Goal: Task Accomplishment & Management: Complete application form

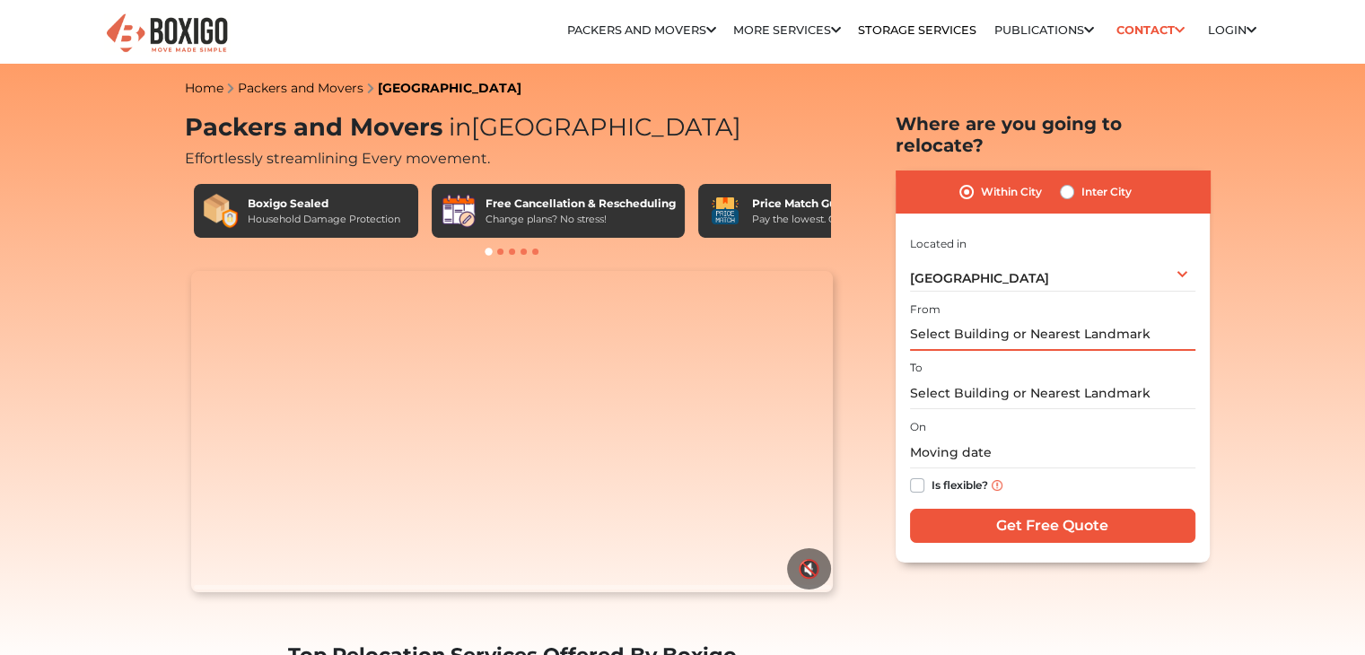
click at [1006, 320] on input "text" at bounding box center [1052, 335] width 285 height 31
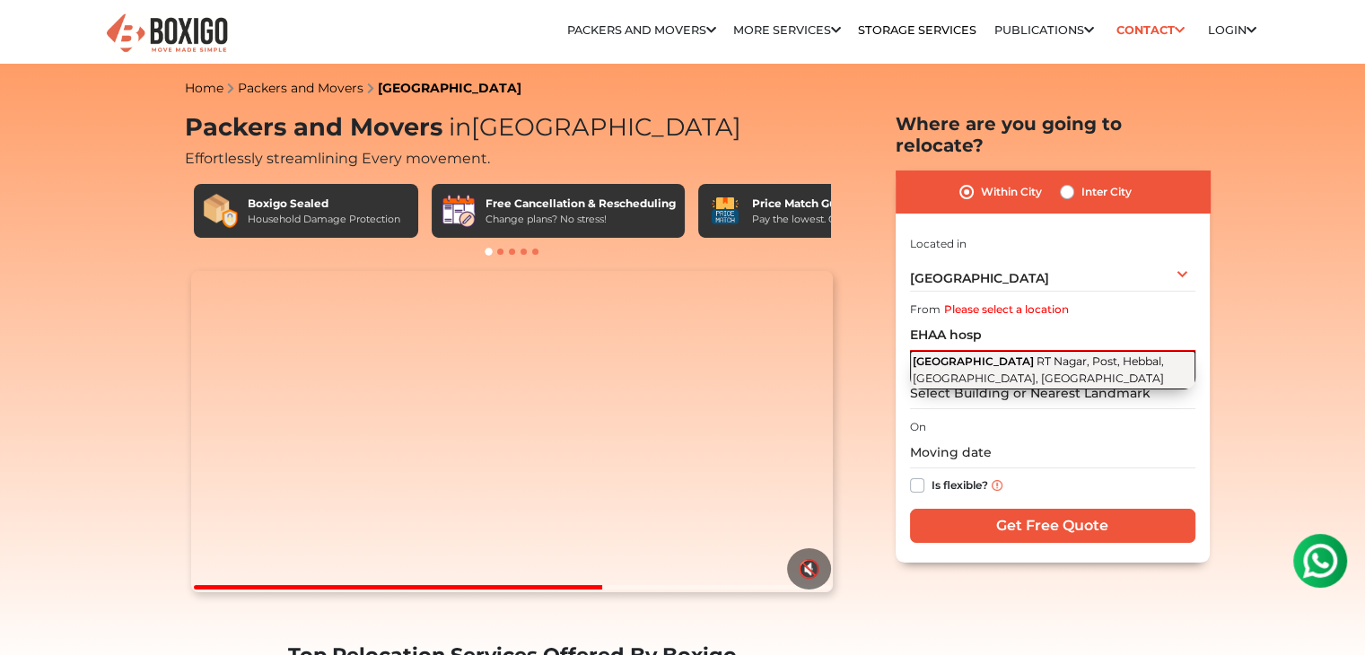
click at [1003, 355] on span "RT Nagar, Post, Hebbal, [GEOGRAPHIC_DATA], [GEOGRAPHIC_DATA]" at bounding box center [1038, 370] width 251 height 31
type input "[GEOGRAPHIC_DATA], [GEOGRAPHIC_DATA], Post, [GEOGRAPHIC_DATA], [GEOGRAPHIC_DATA…"
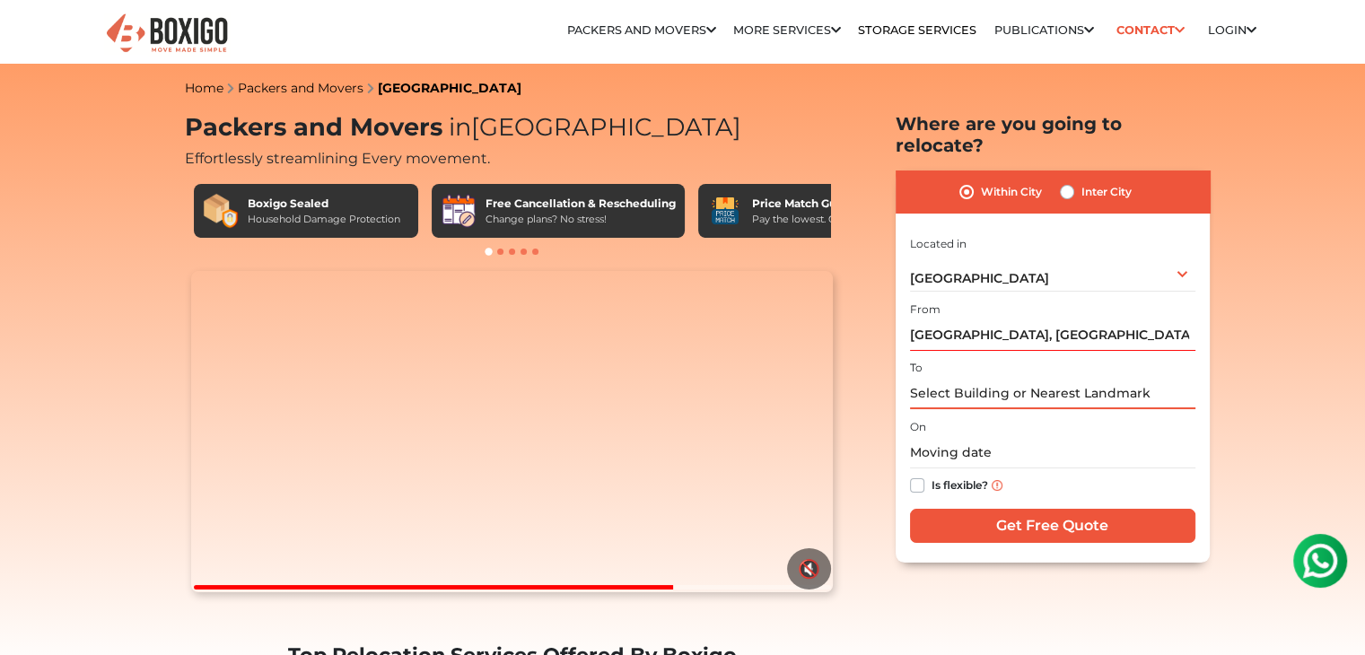
click at [944, 378] on input "text" at bounding box center [1052, 393] width 285 height 31
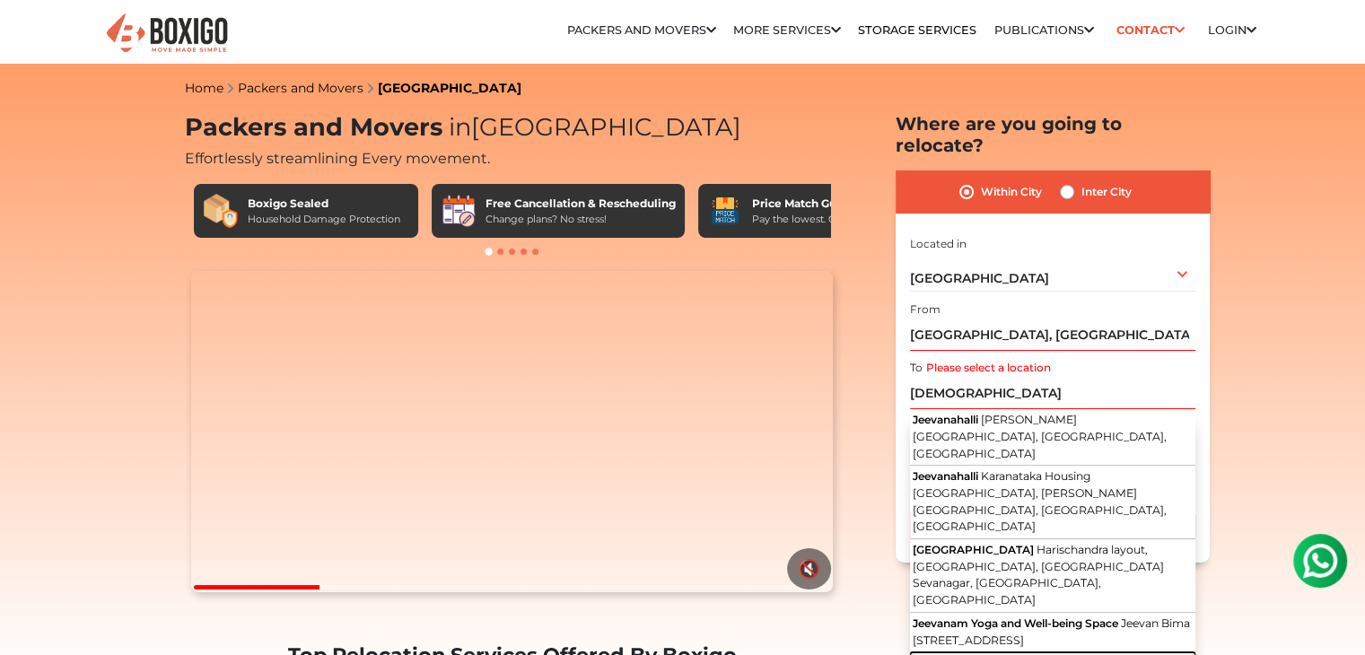
type input "[PERSON_NAME], Kodigehalli - [GEOGRAPHIC_DATA], [GEOGRAPHIC_DATA], [GEOGRAPHIC_…"
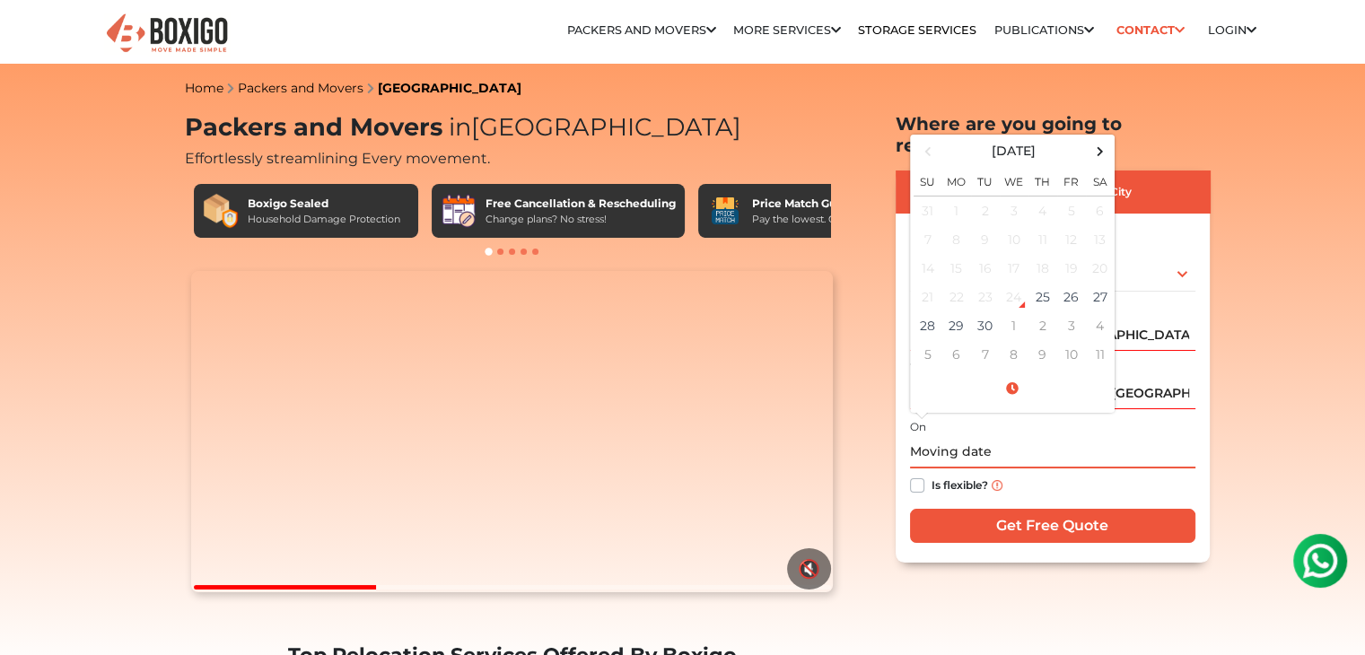
click at [991, 437] on input "text" at bounding box center [1052, 452] width 285 height 31
click at [1041, 283] on td "25" at bounding box center [1043, 297] width 29 height 29
click at [1002, 437] on input "[DATE] 9:26 PM" at bounding box center [1052, 452] width 285 height 31
click at [1070, 437] on input "[DATE] 9:26 PM" at bounding box center [1052, 452] width 285 height 31
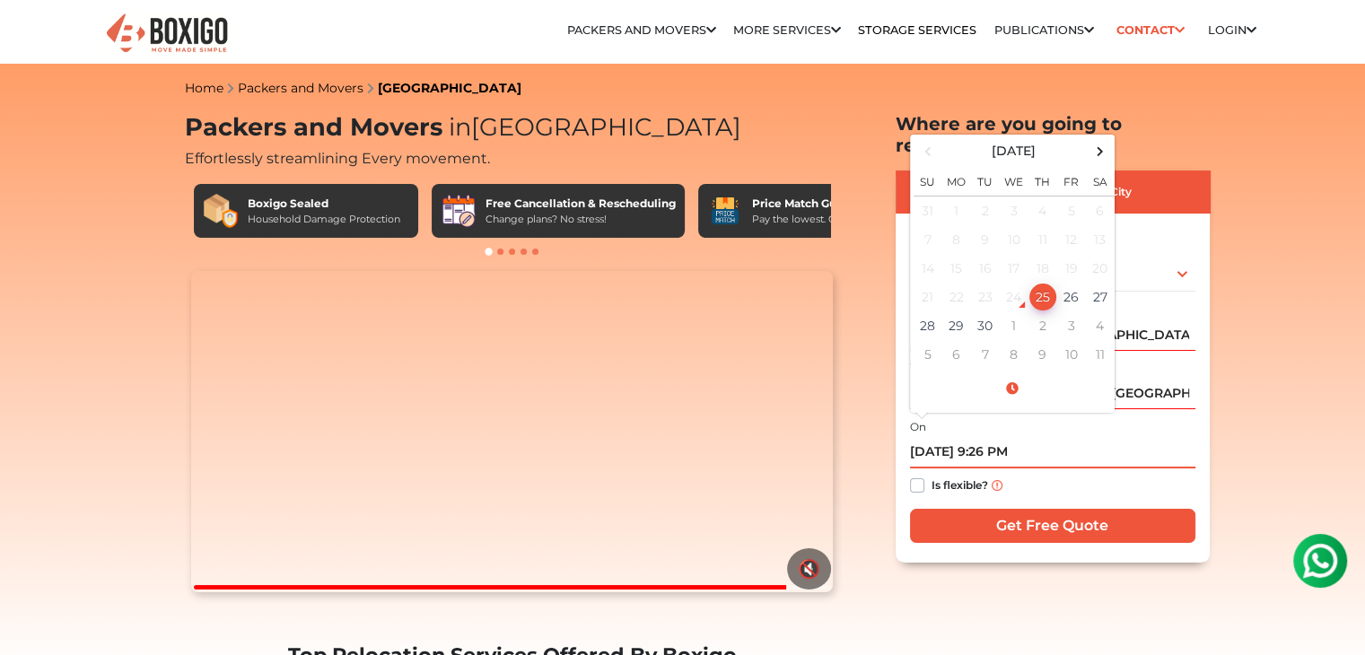
click at [1023, 437] on input "[DATE] 9:26 PM" at bounding box center [1052, 452] width 285 height 31
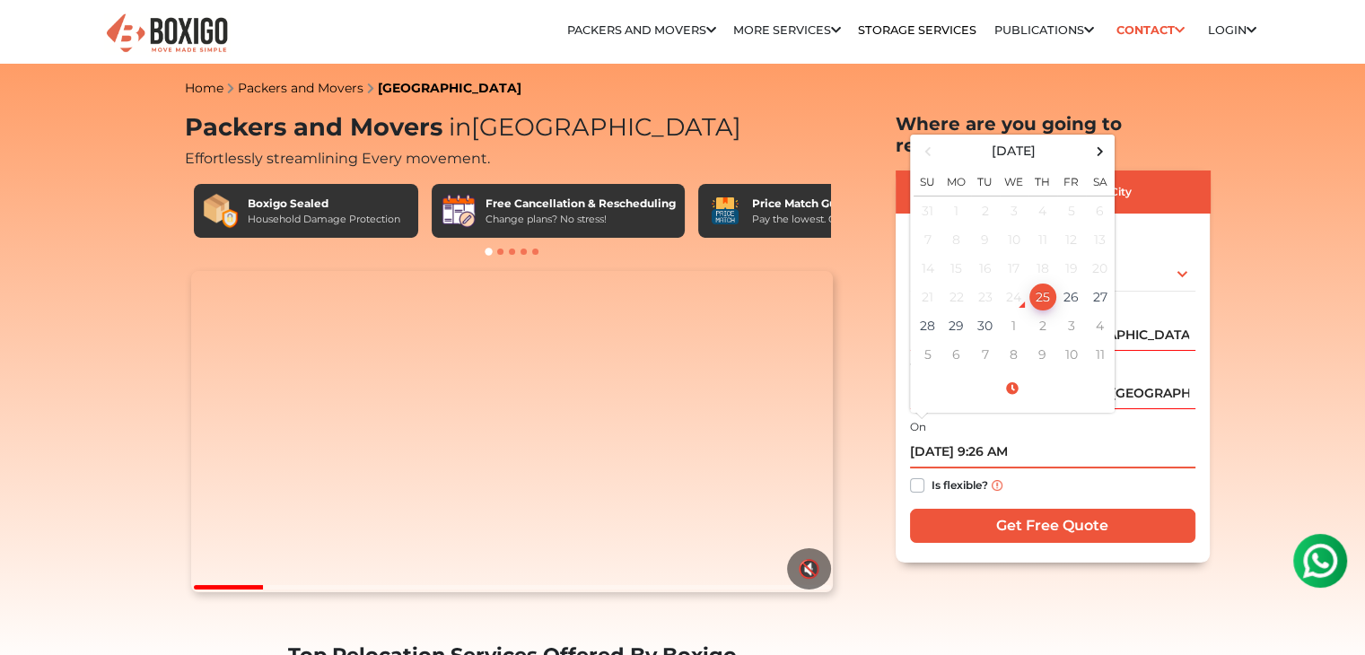
click at [1009, 437] on input "[DATE] 9:26 AM" at bounding box center [1052, 452] width 285 height 31
click at [996, 437] on input "[DATE] 9:26 PM" at bounding box center [1052, 452] width 285 height 31
click at [1002, 437] on input "[DATE] 9:26 PM" at bounding box center [1052, 452] width 285 height 31
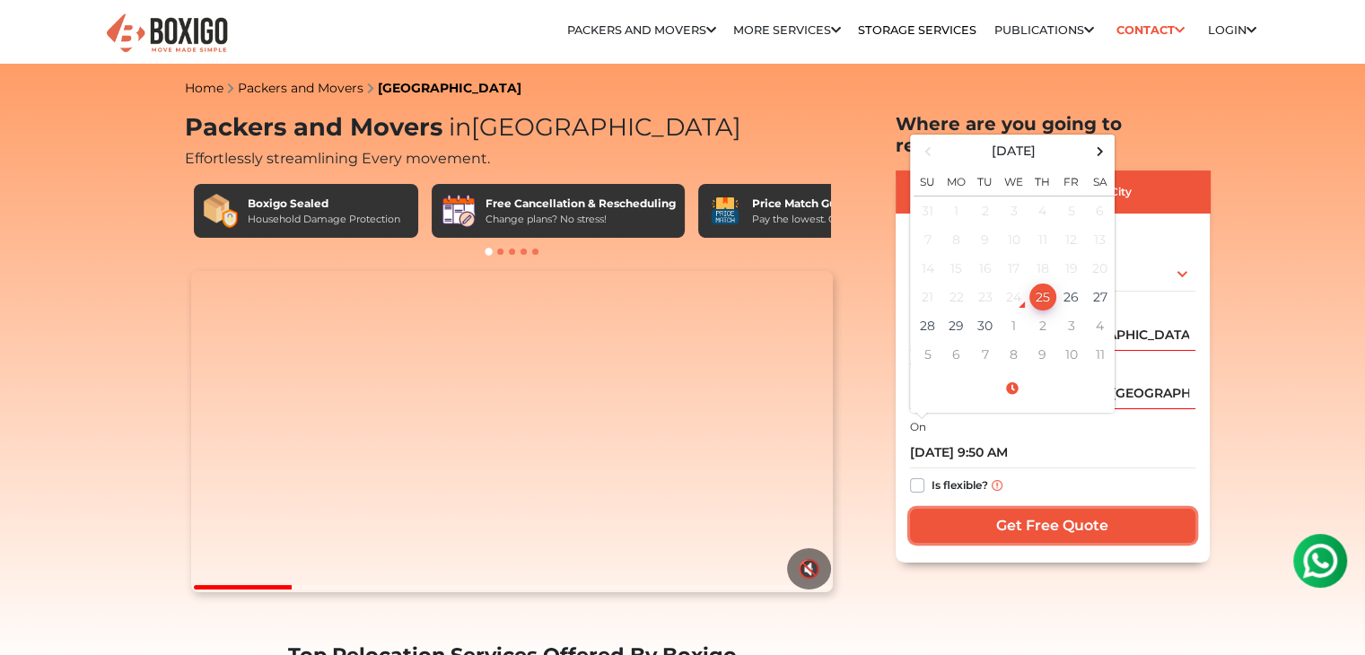
type input "[DATE] 9:26 PM"
click at [1056, 509] on input "Get Free Quote" at bounding box center [1052, 526] width 285 height 34
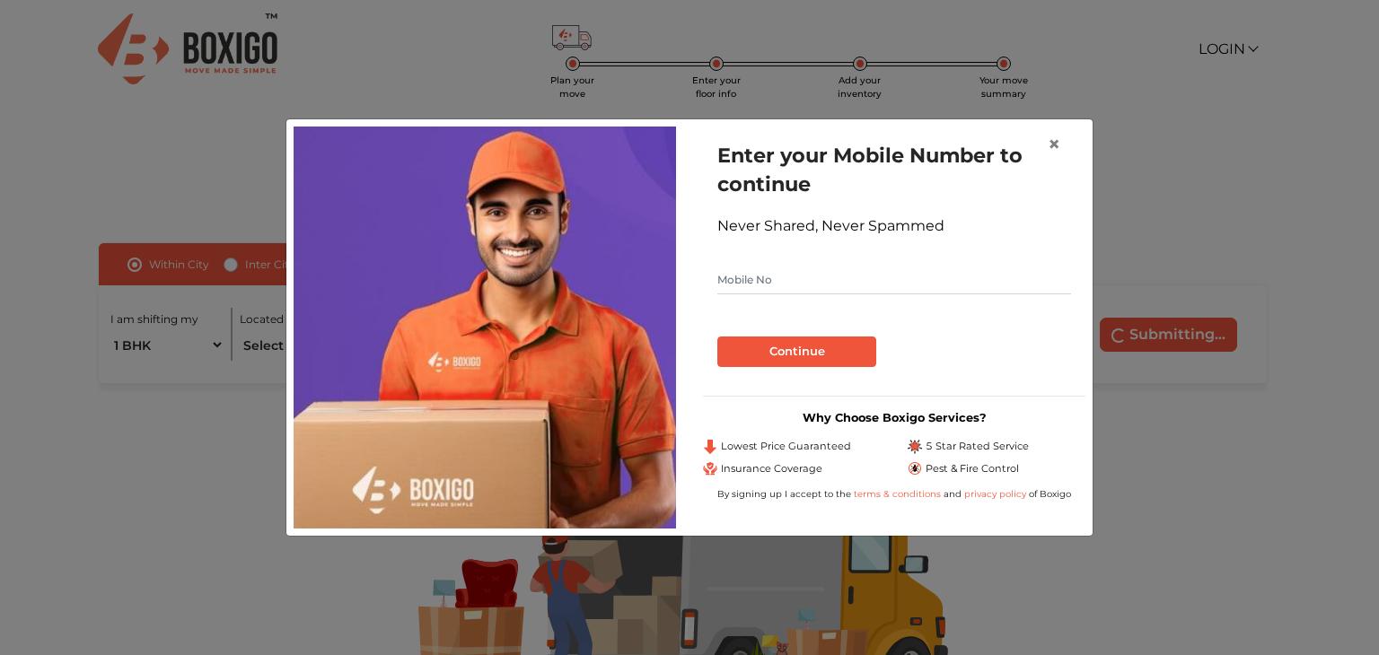
click at [823, 277] on input "text" at bounding box center [894, 280] width 354 height 29
type input "9886606063"
click at [777, 352] on button "Continue" at bounding box center [796, 352] width 159 height 31
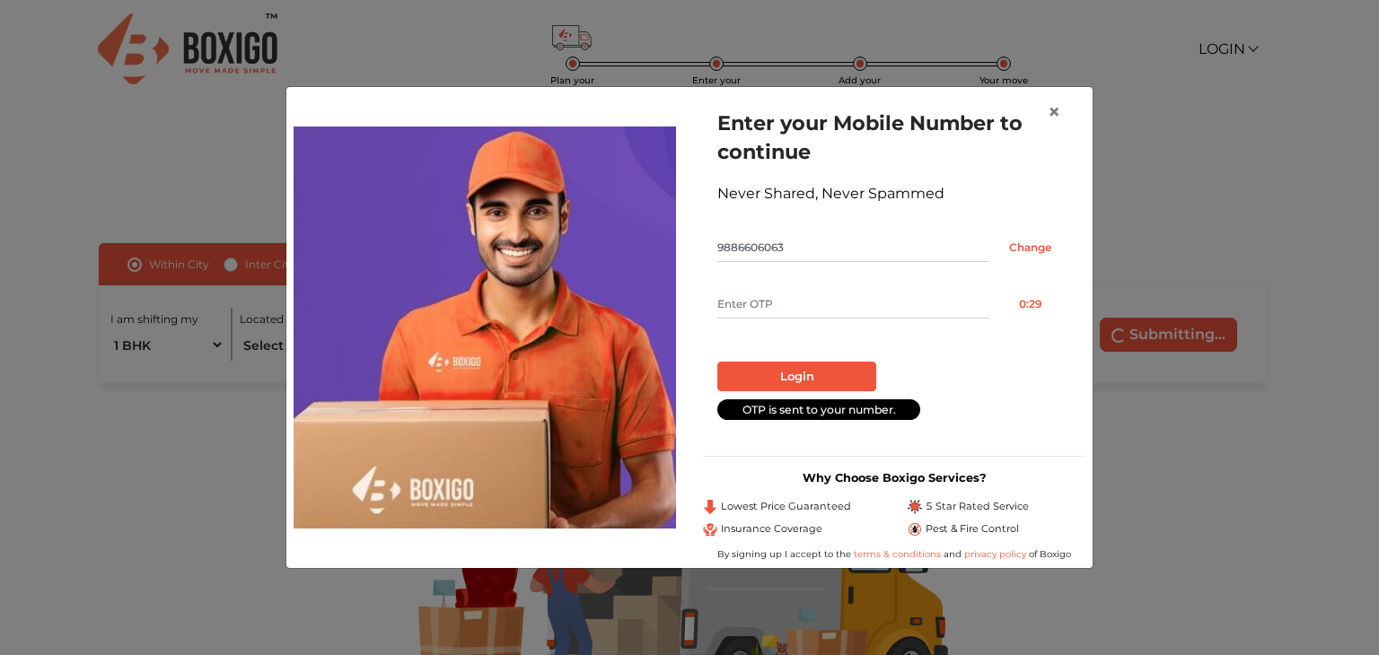
click at [798, 298] on input "text" at bounding box center [853, 304] width 272 height 29
type input "7036"
click at [833, 370] on button "Login" at bounding box center [796, 377] width 159 height 31
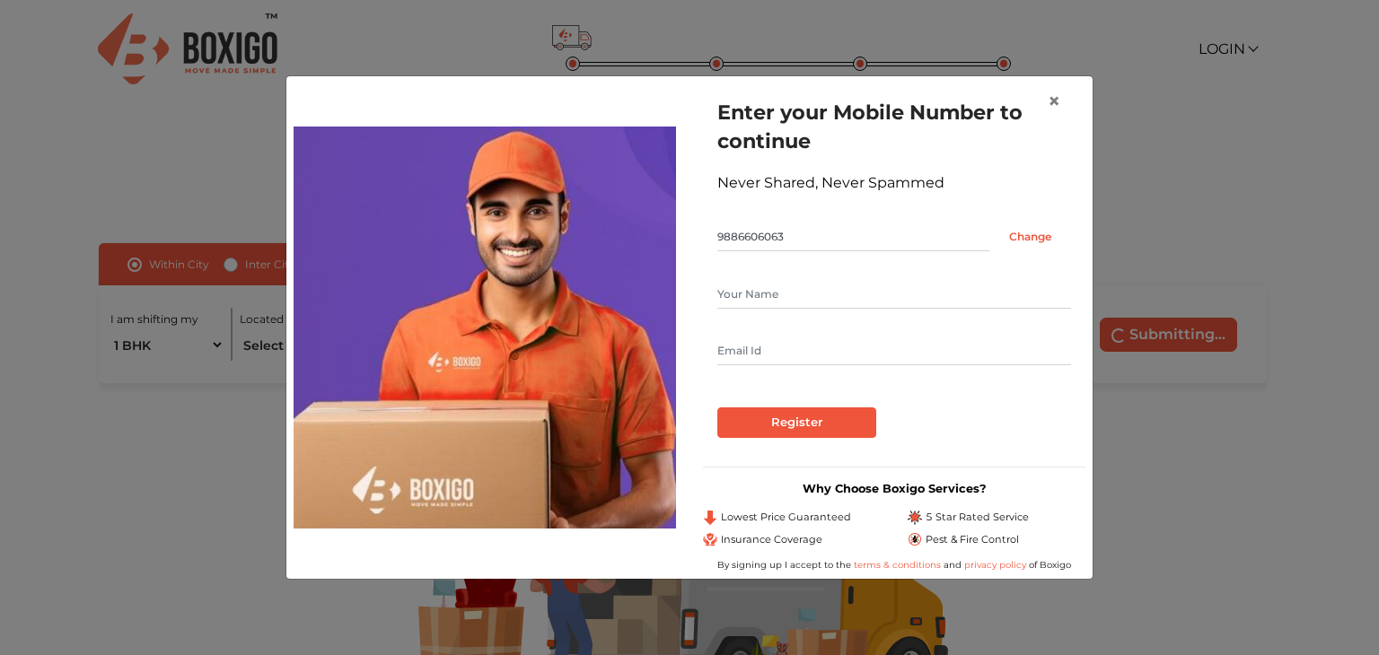
click at [814, 288] on input "text" at bounding box center [894, 294] width 354 height 29
type input "[DATE][PERSON_NAME]"
type input "[EMAIL_ADDRESS][DOMAIN_NAME]"
click at [794, 424] on input "Register" at bounding box center [796, 423] width 159 height 31
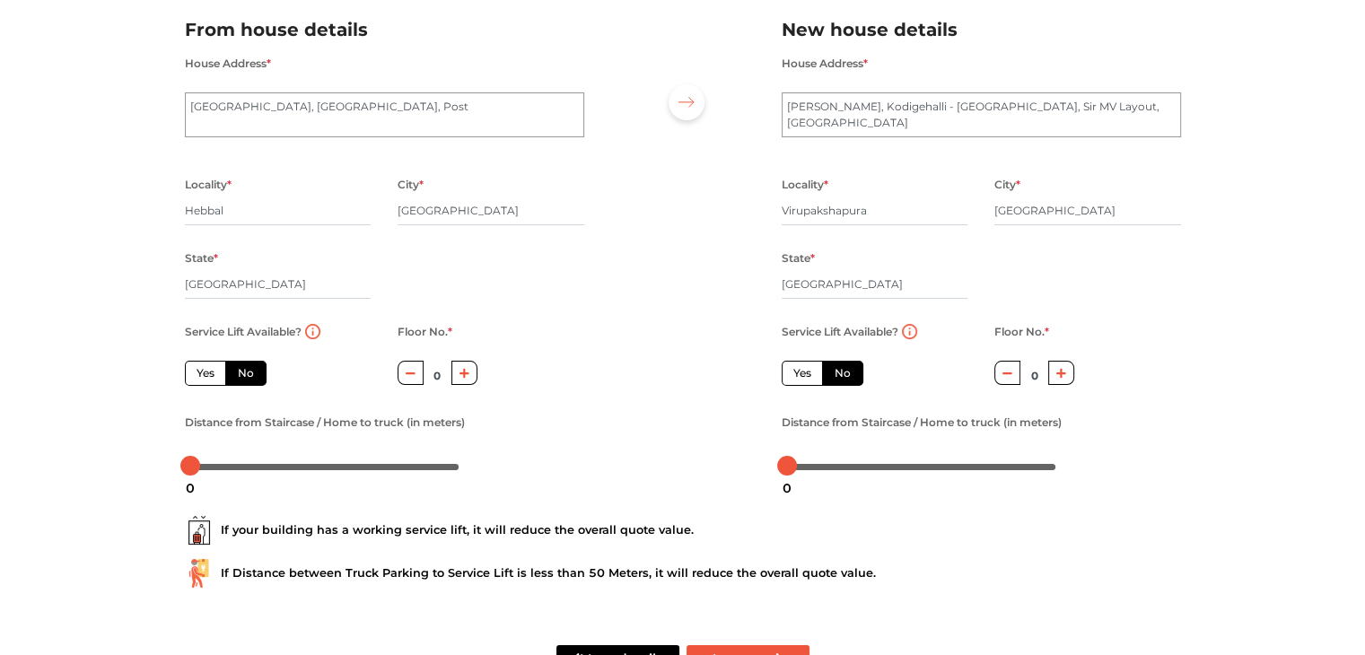
scroll to position [197, 0]
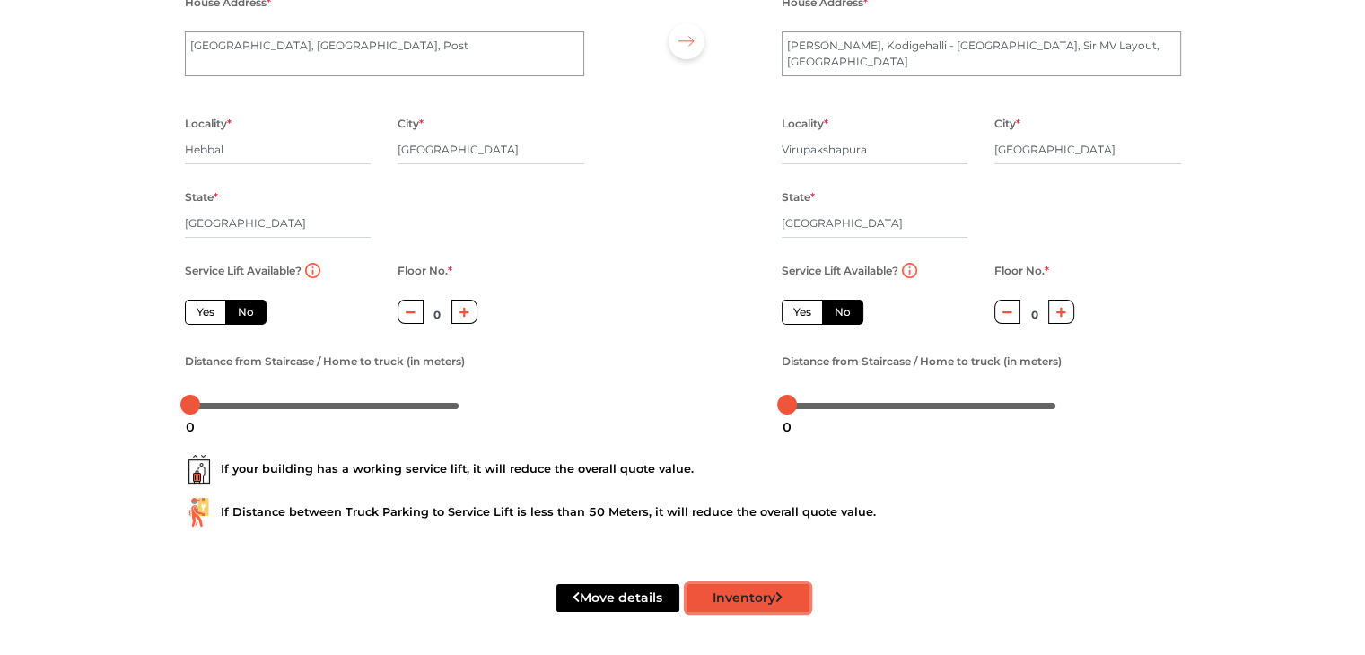
click at [723, 604] on button "Inventory" at bounding box center [748, 598] width 123 height 28
radio input "true"
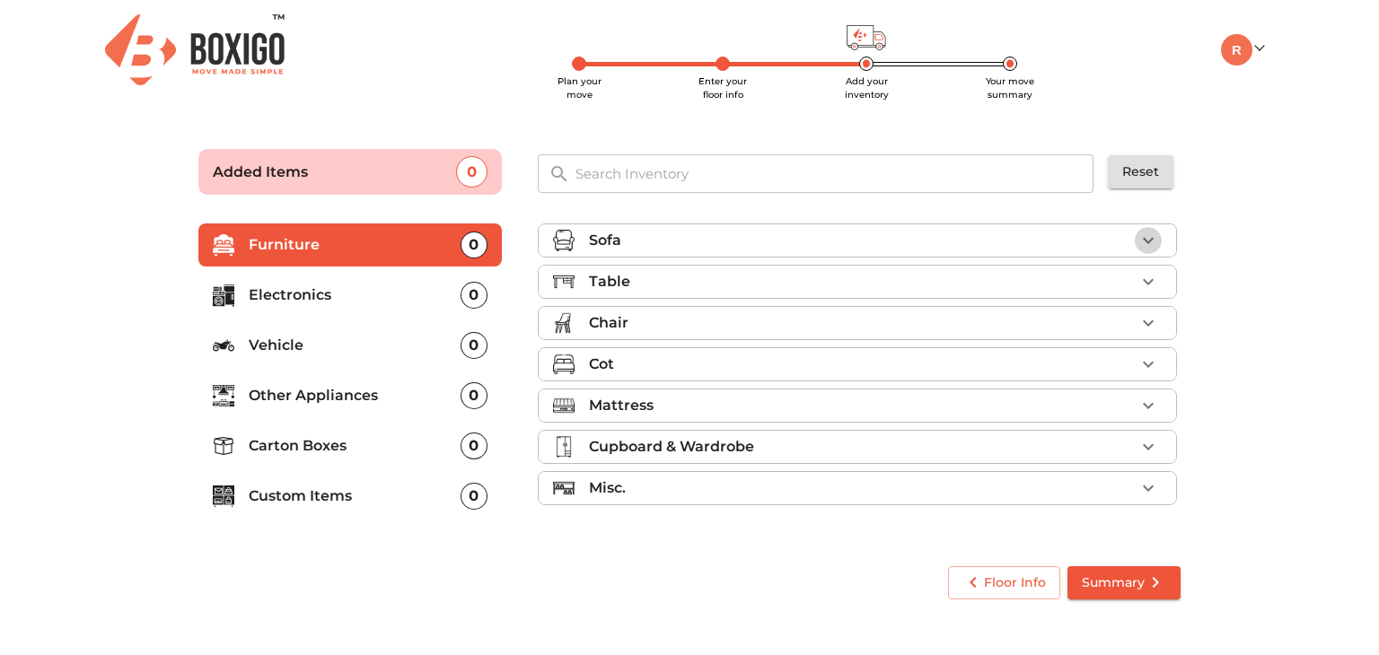
click at [1156, 249] on icon "button" at bounding box center [1148, 241] width 22 height 22
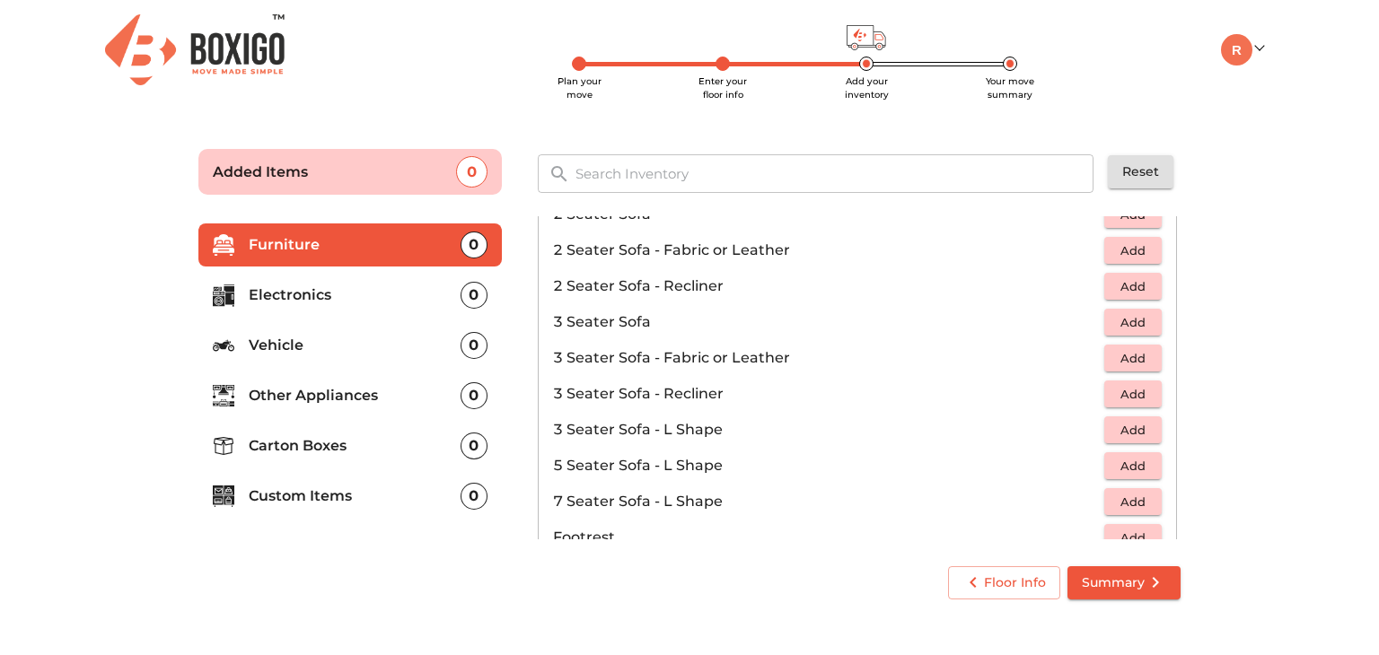
scroll to position [178, 0]
click at [1117, 320] on span "Add" at bounding box center [1132, 321] width 39 height 21
click at [1137, 320] on icon "button" at bounding box center [1148, 321] width 22 height 22
click at [1085, 317] on icon "button" at bounding box center [1094, 321] width 22 height 22
click at [1142, 324] on icon "button" at bounding box center [1148, 321] width 22 height 22
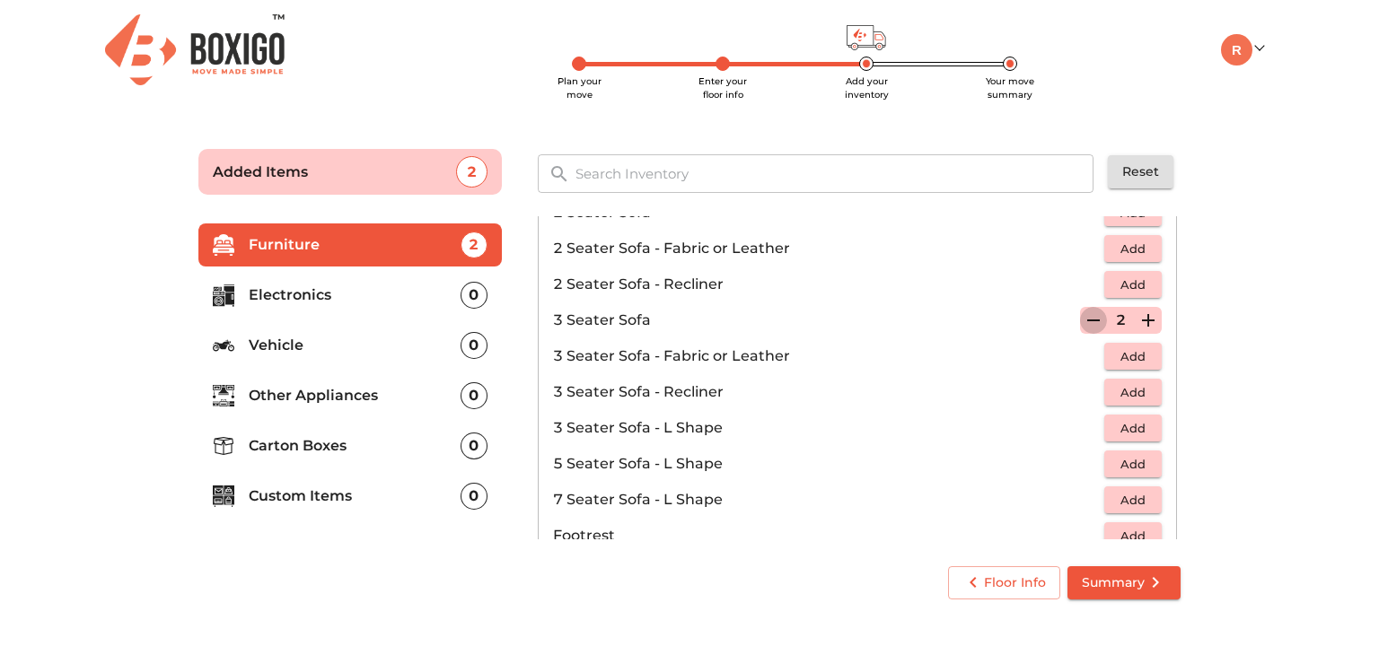
click at [1083, 324] on icon "button" at bounding box center [1094, 321] width 22 height 22
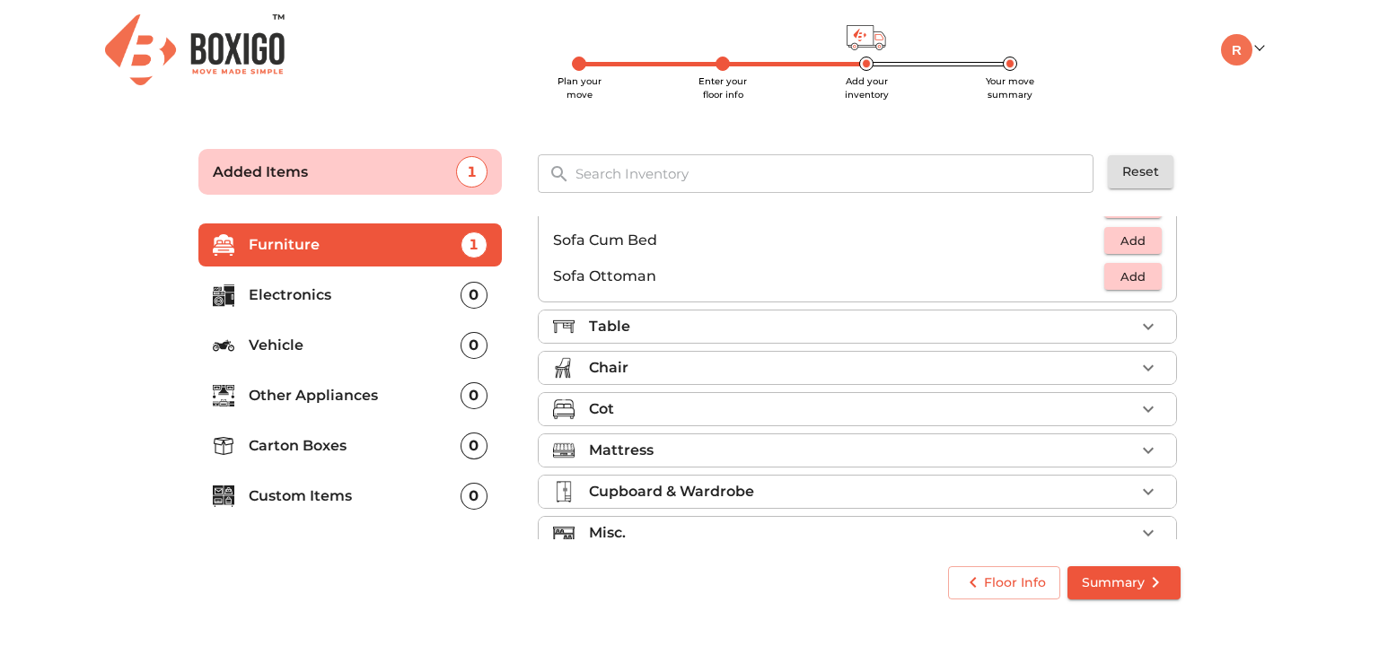
scroll to position [510, 0]
click at [1143, 324] on icon "button" at bounding box center [1148, 326] width 11 height 6
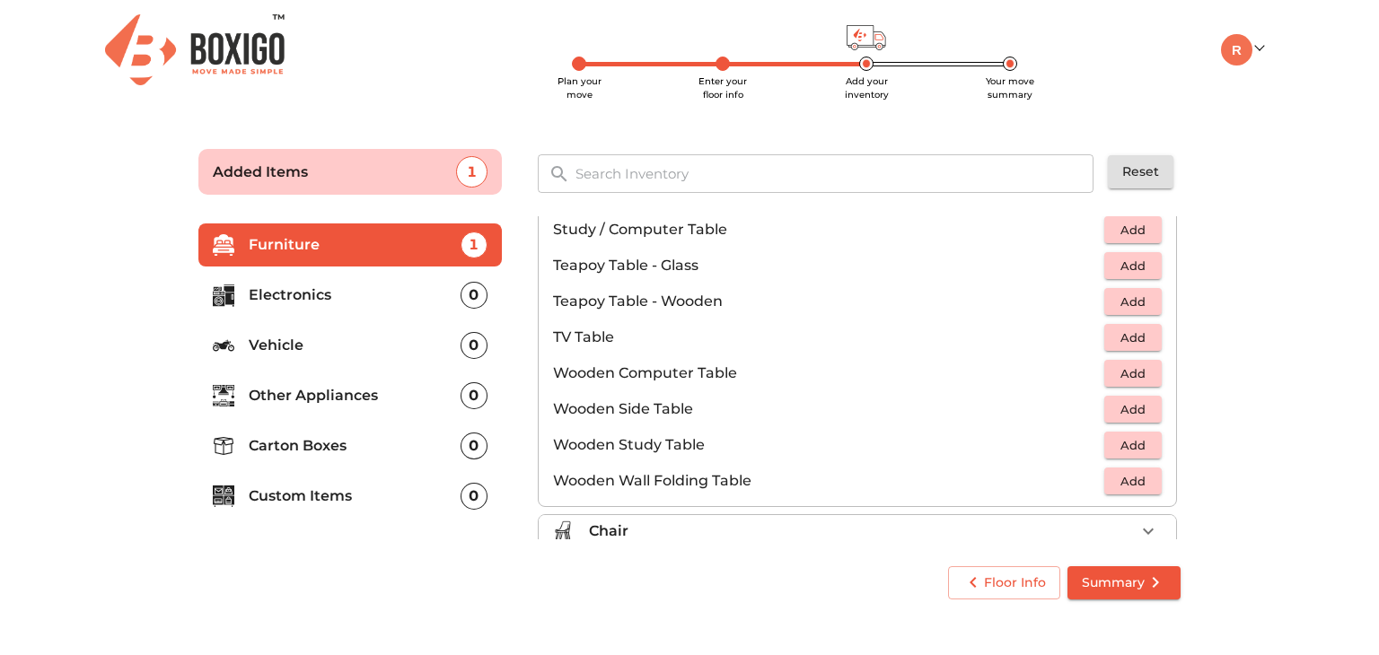
scroll to position [1066, 0]
click at [1142, 342] on span "Add" at bounding box center [1132, 336] width 39 height 21
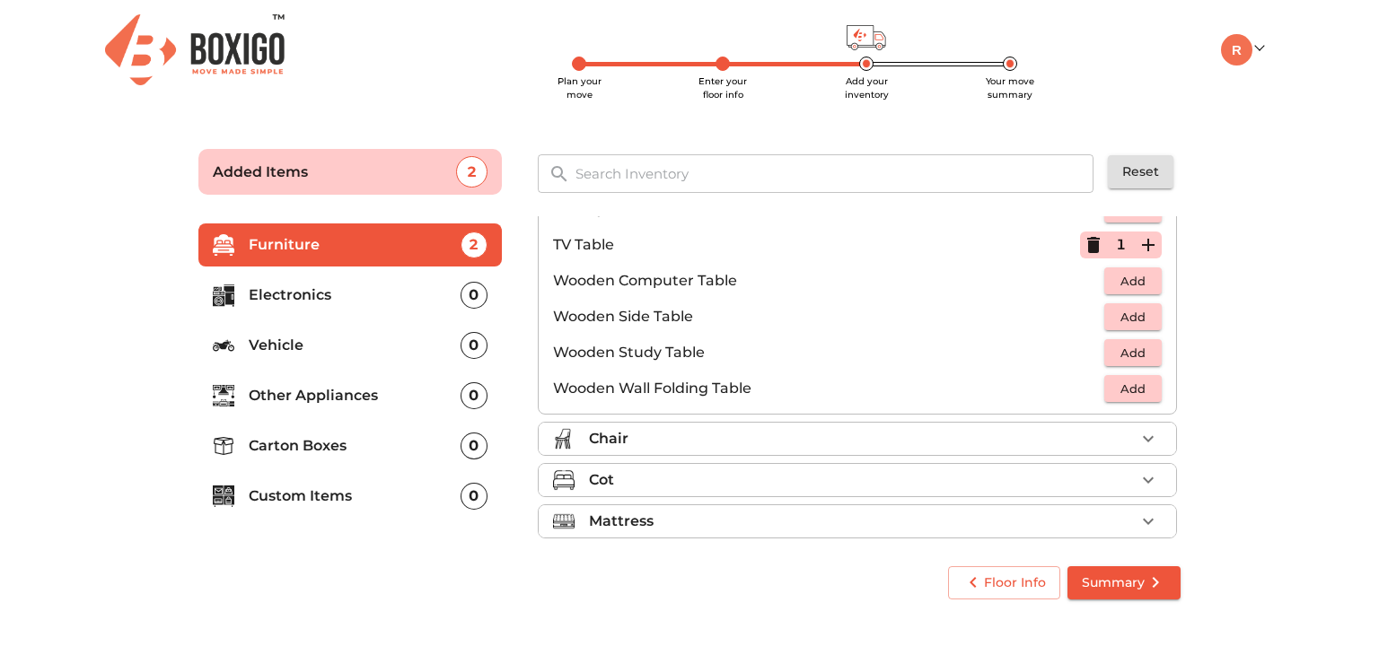
scroll to position [1153, 0]
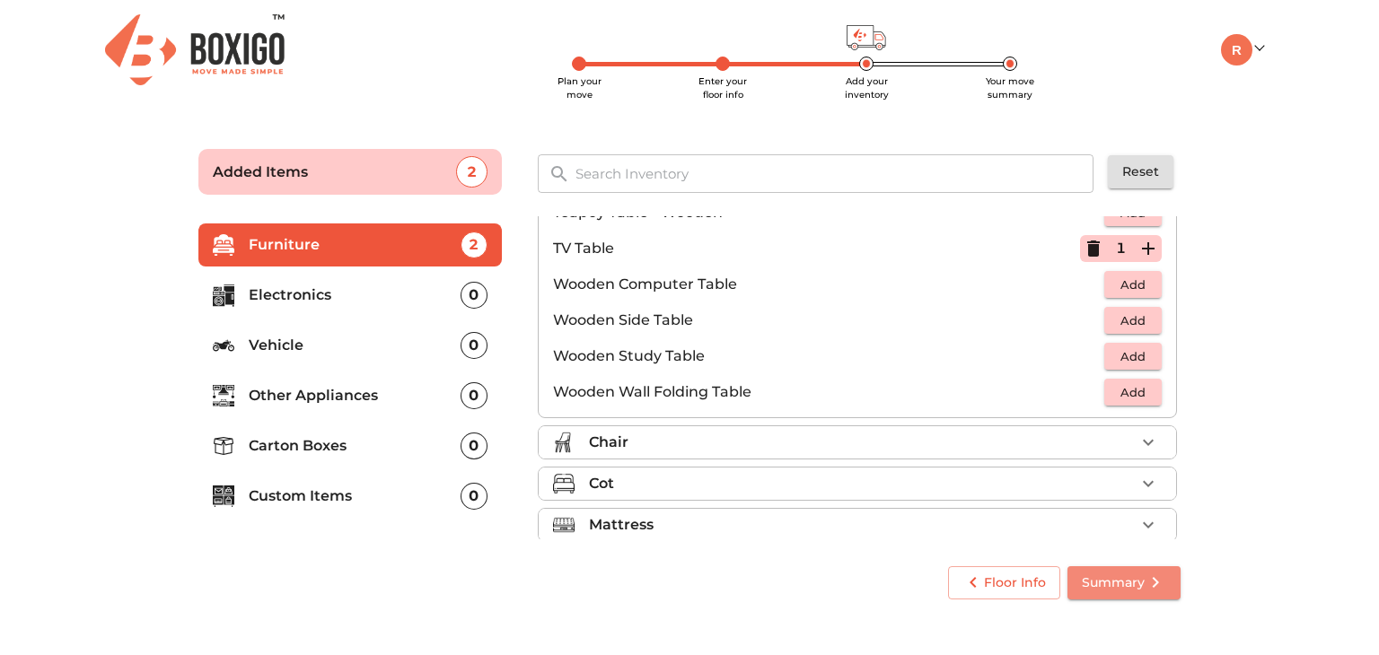
click at [1096, 576] on span "Summary" at bounding box center [1124, 583] width 84 height 22
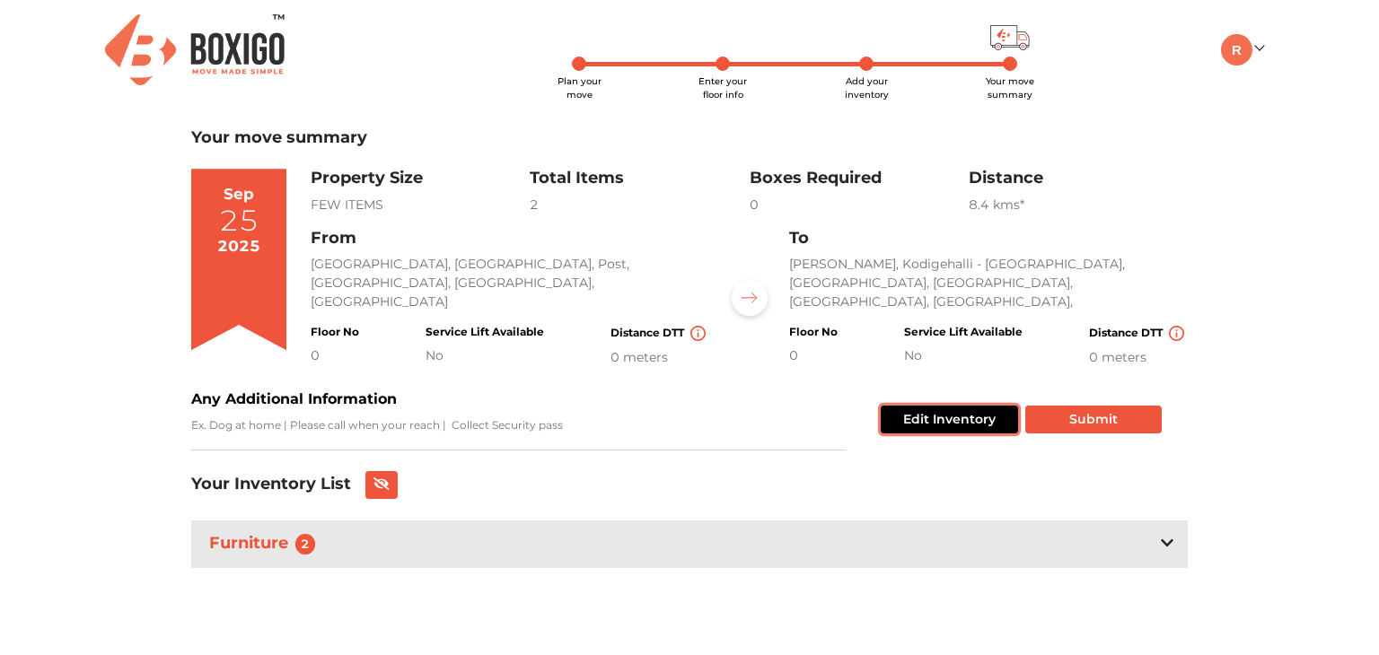
click at [942, 415] on button "Edit Inventory" at bounding box center [949, 420] width 137 height 28
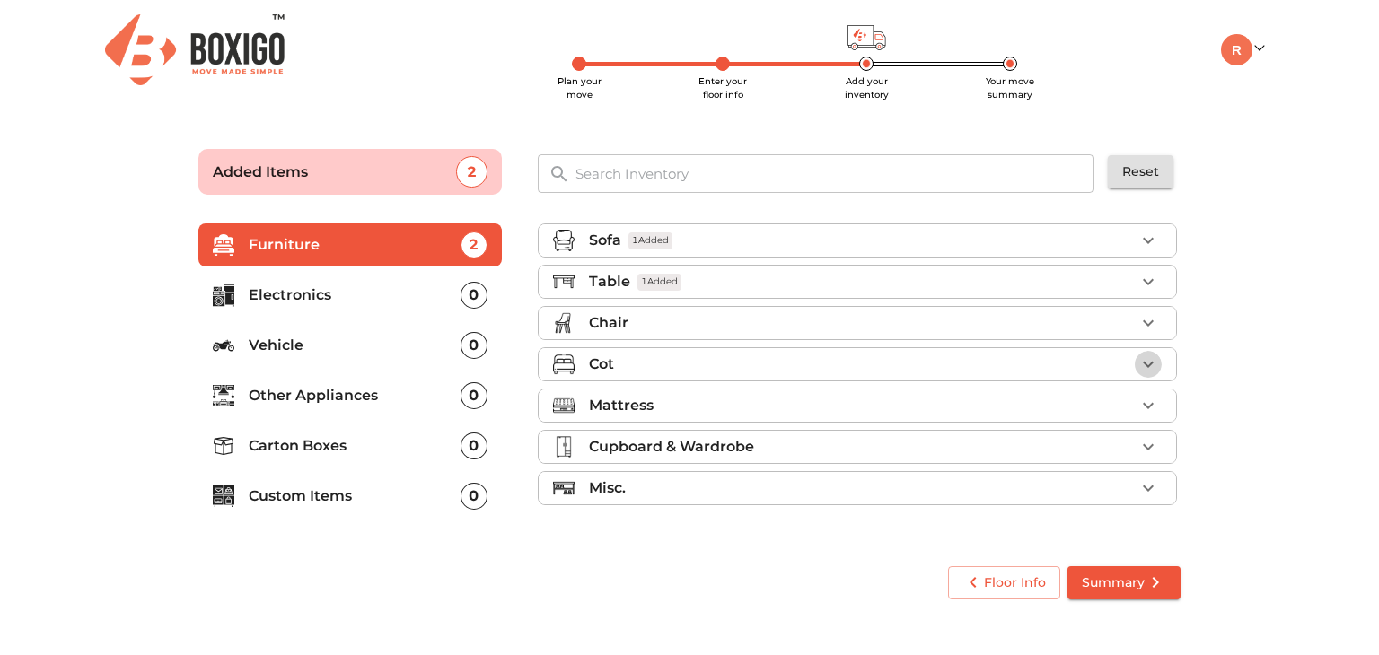
click at [1148, 364] on icon "button" at bounding box center [1148, 365] width 11 height 6
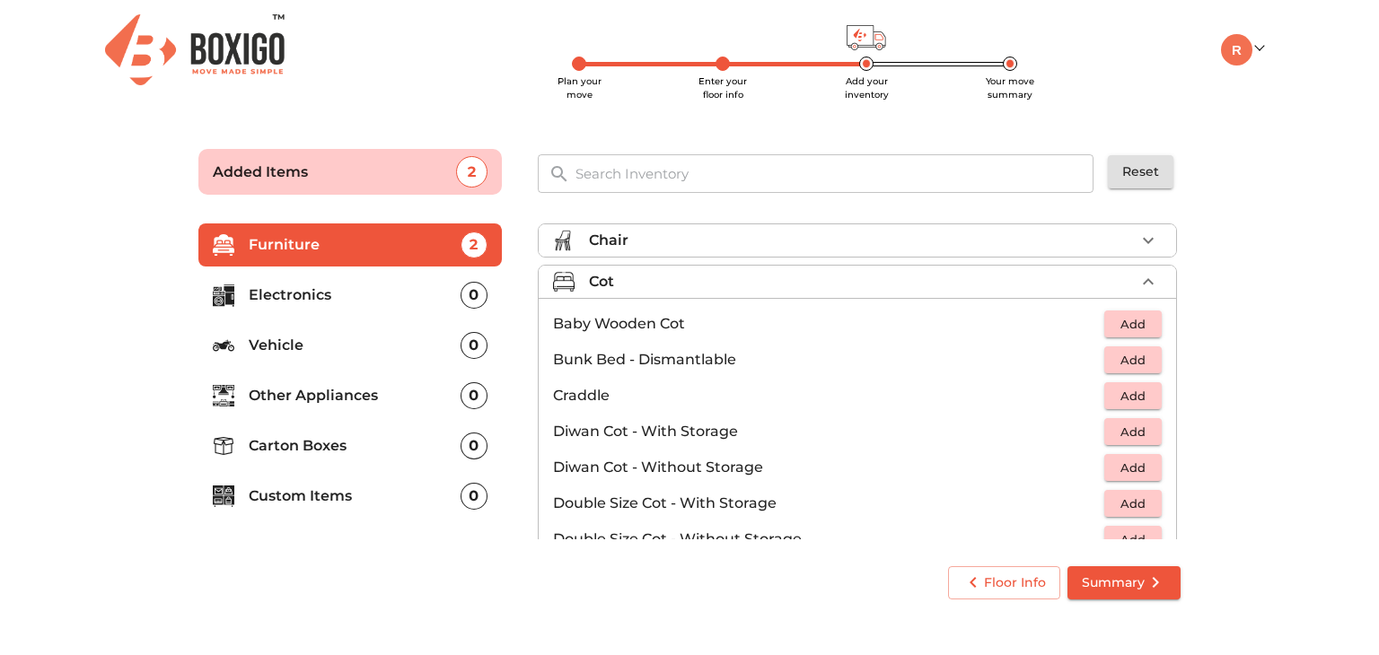
scroll to position [106, 0]
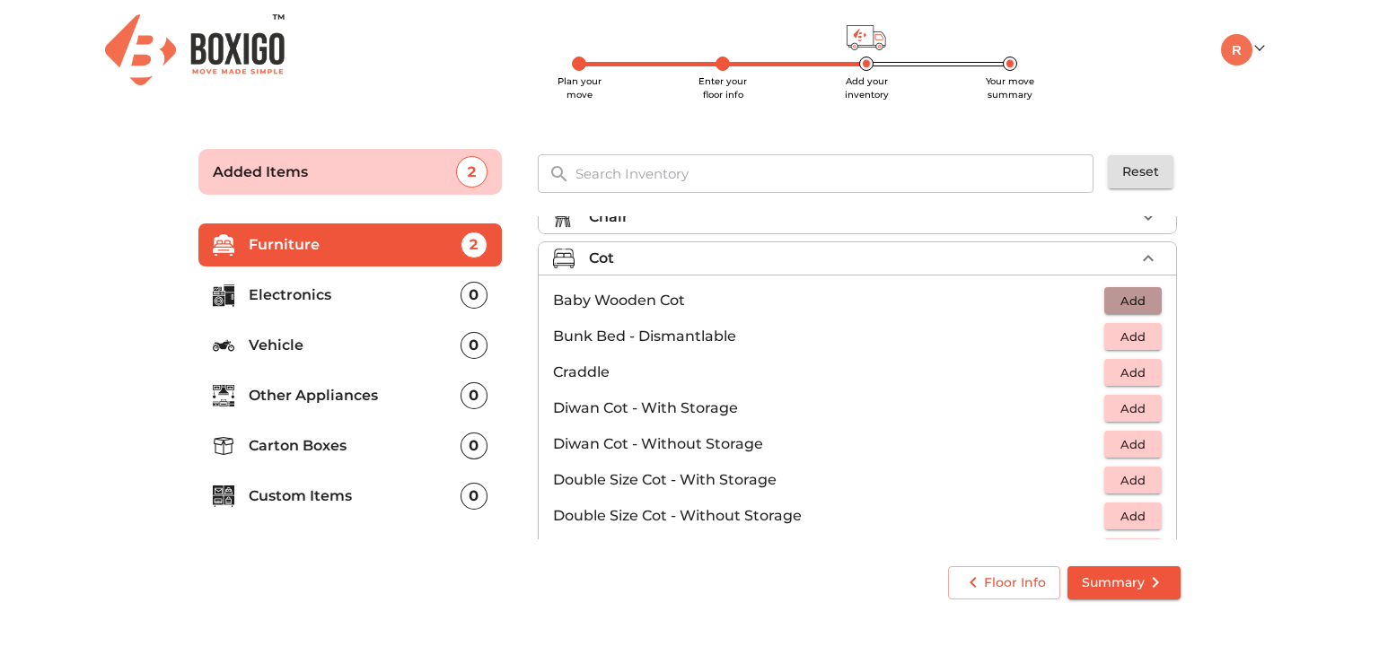
click at [1128, 299] on span "Add" at bounding box center [1132, 301] width 39 height 21
click at [1142, 299] on icon "button" at bounding box center [1148, 300] width 13 height 13
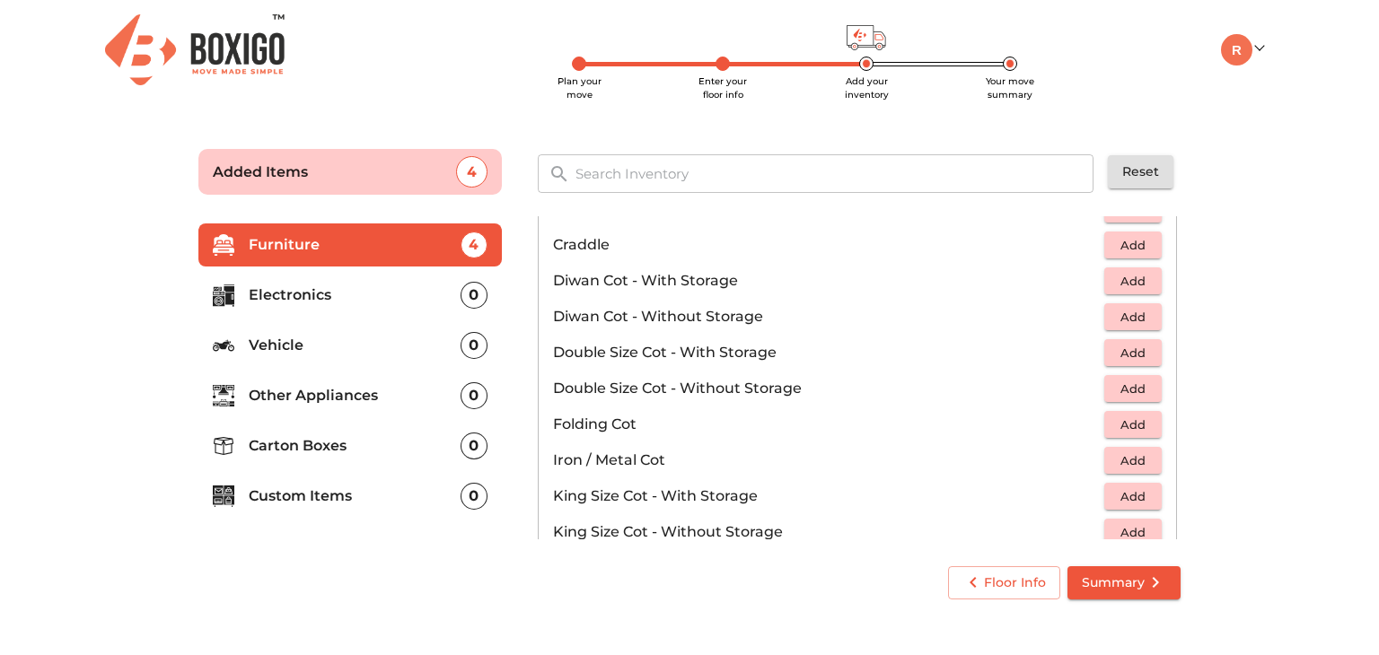
scroll to position [203, 0]
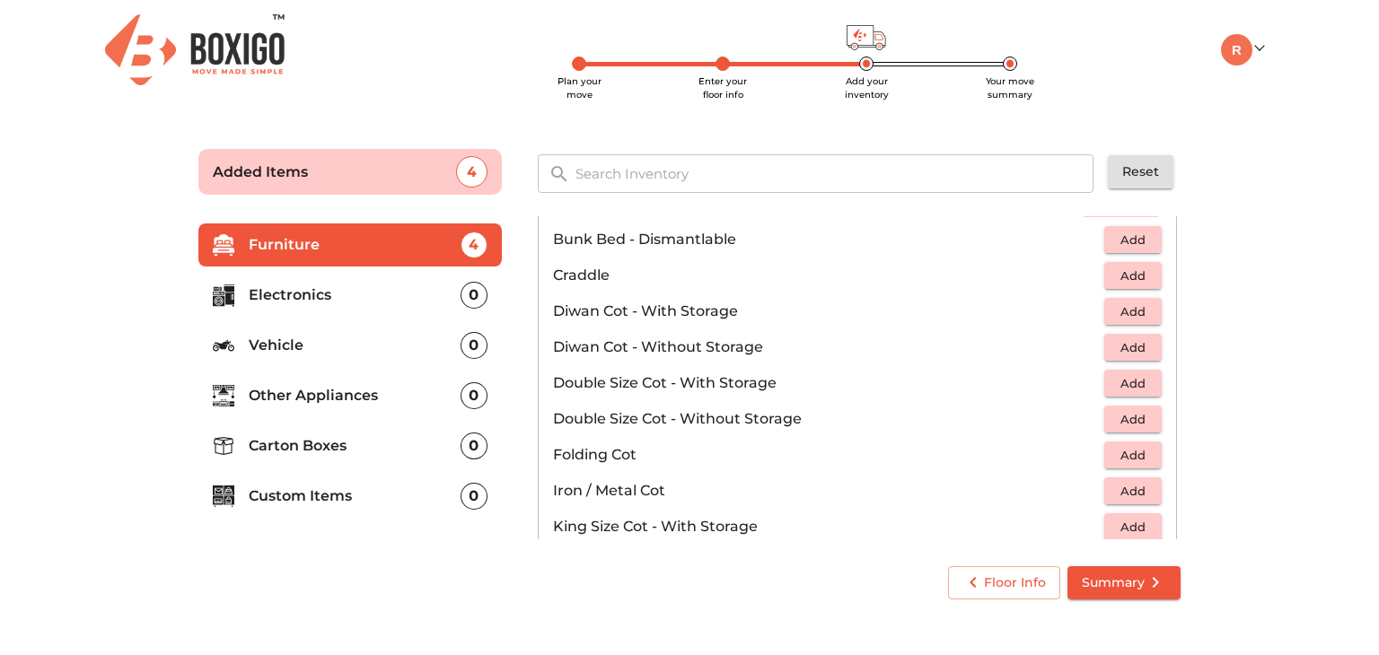
click at [1132, 363] on li "Diwan Cot - Without Storage Add" at bounding box center [857, 347] width 637 height 36
click at [1123, 355] on span "Add" at bounding box center [1132, 348] width 39 height 21
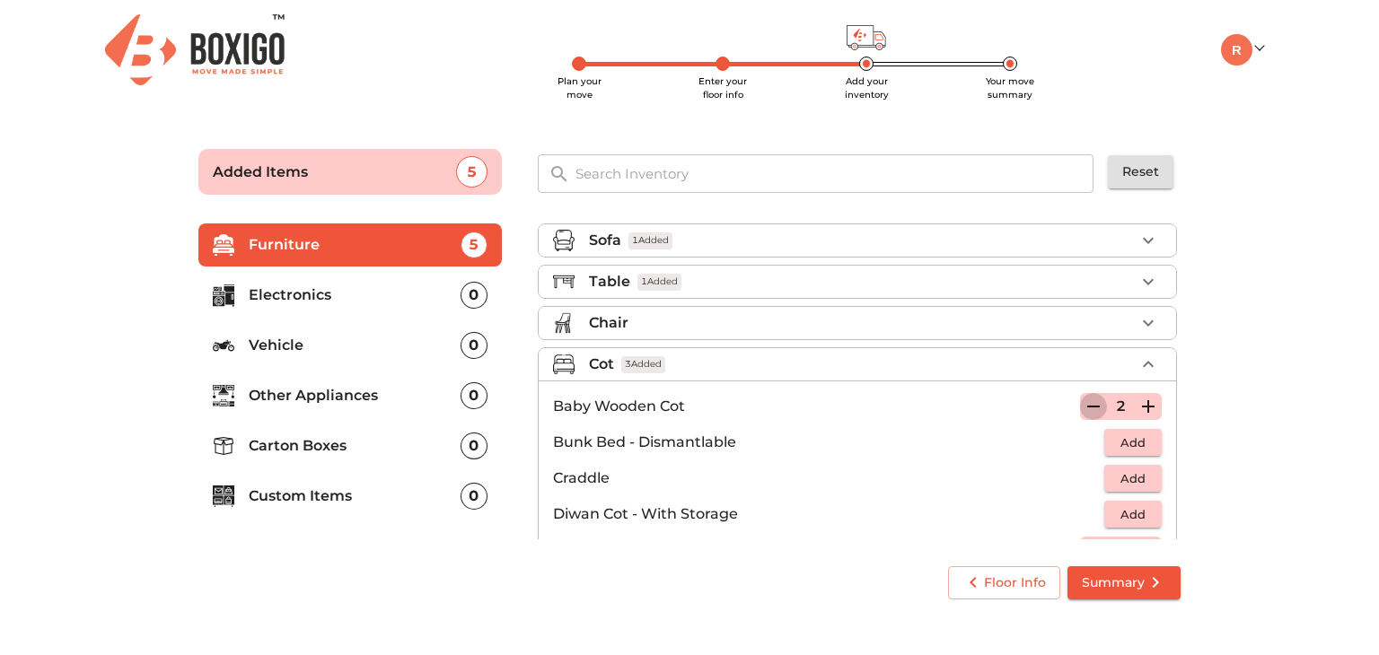
click at [1087, 406] on icon "button" at bounding box center [1093, 407] width 13 height 2
click at [1089, 403] on icon "button" at bounding box center [1093, 407] width 13 height 16
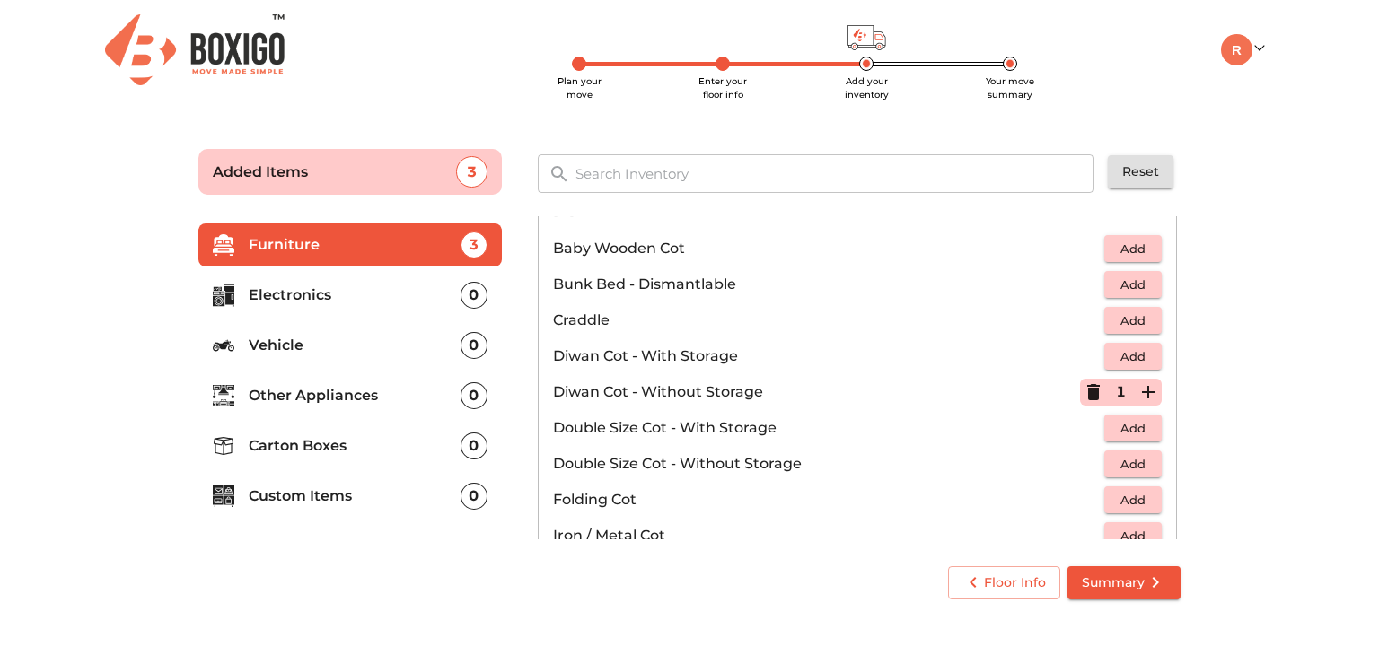
scroll to position [158, 0]
click at [1142, 390] on icon "button" at bounding box center [1148, 392] width 13 height 13
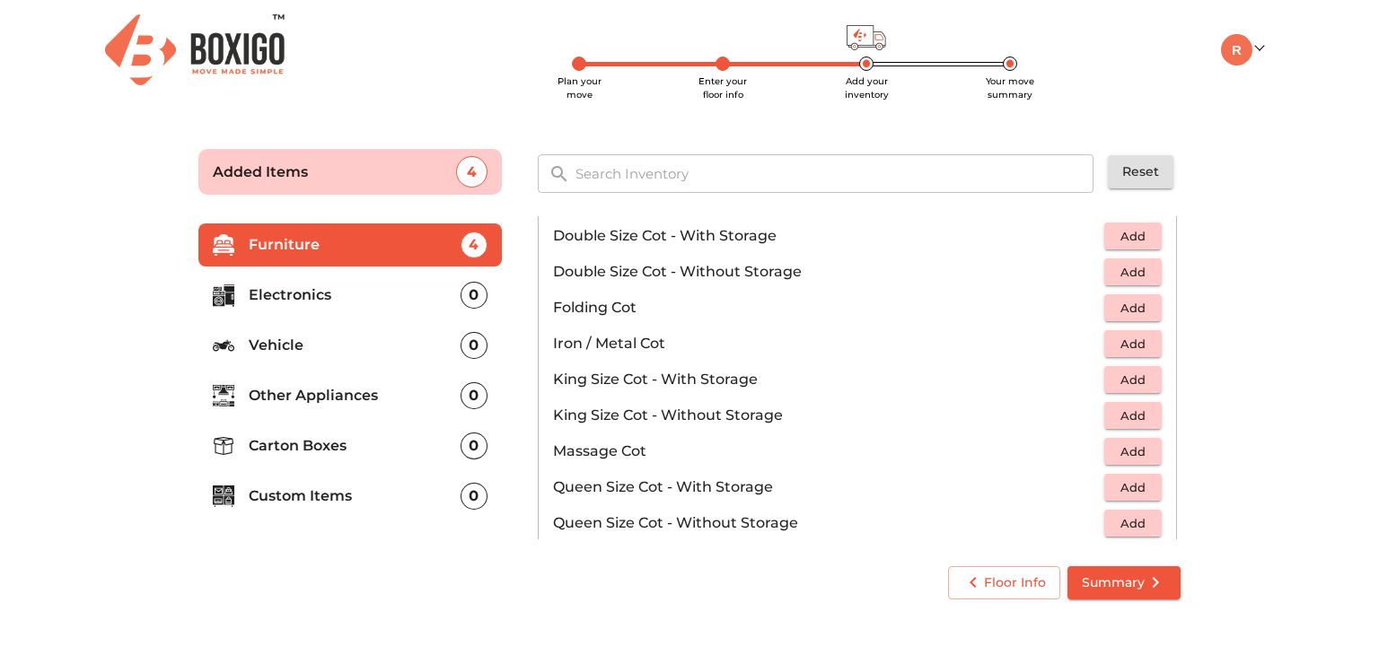
scroll to position [567, 0]
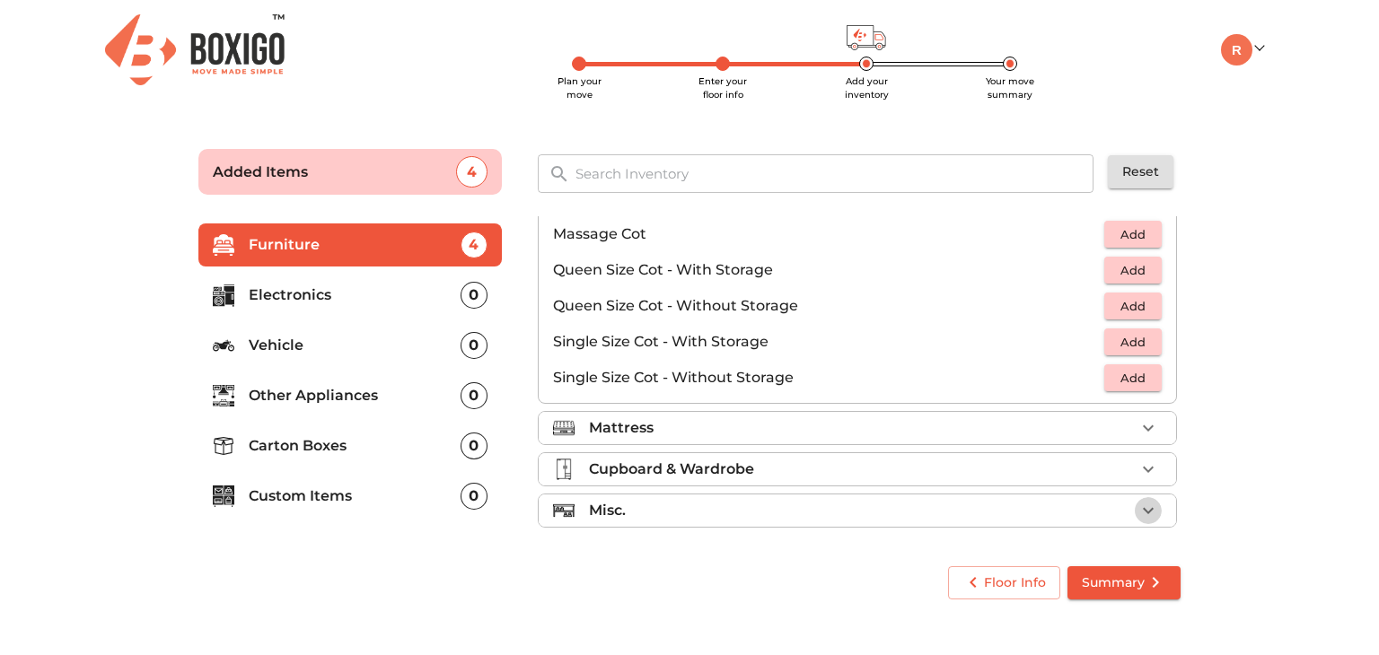
click at [1140, 511] on icon "button" at bounding box center [1148, 511] width 22 height 22
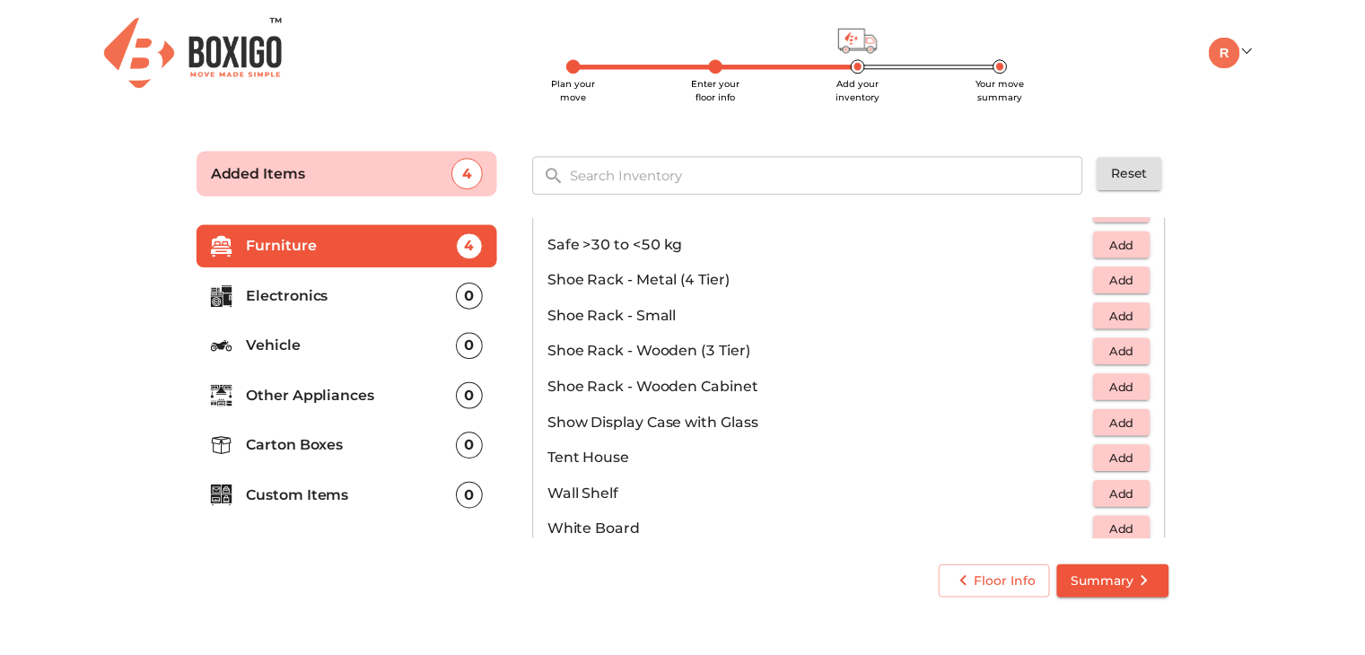
scroll to position [959, 0]
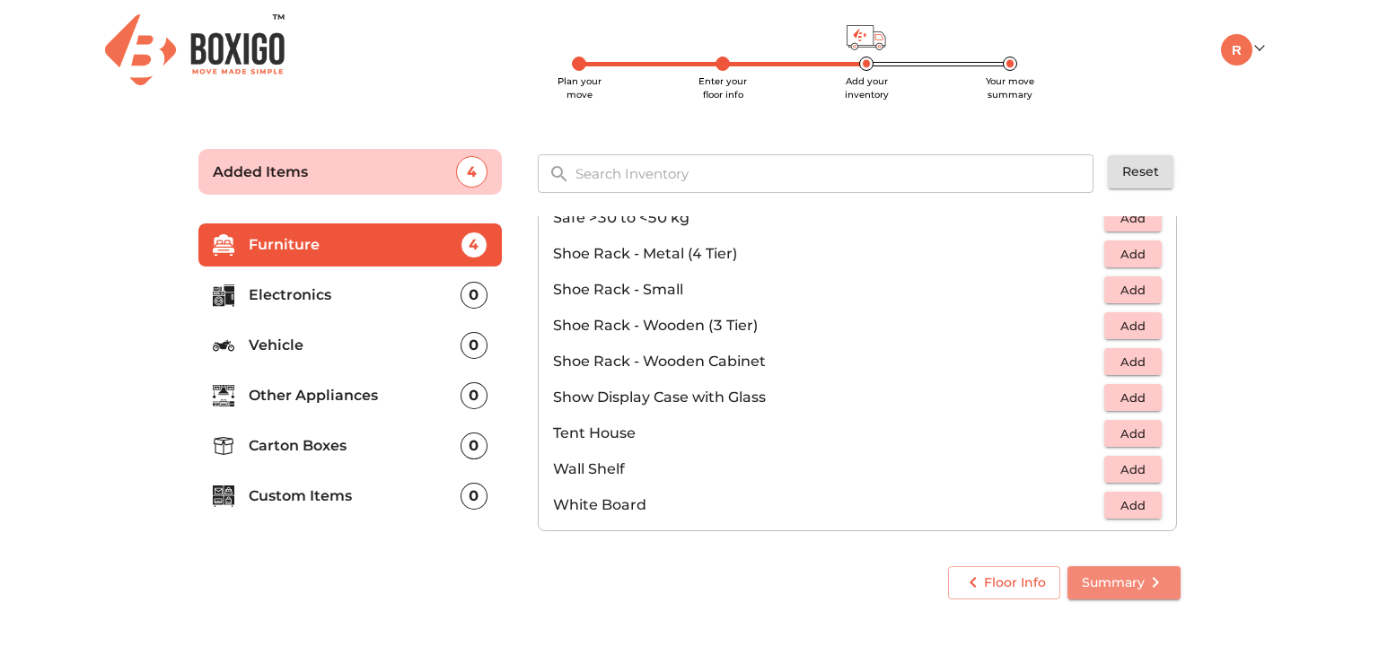
click at [1124, 590] on span "Summary" at bounding box center [1124, 583] width 84 height 22
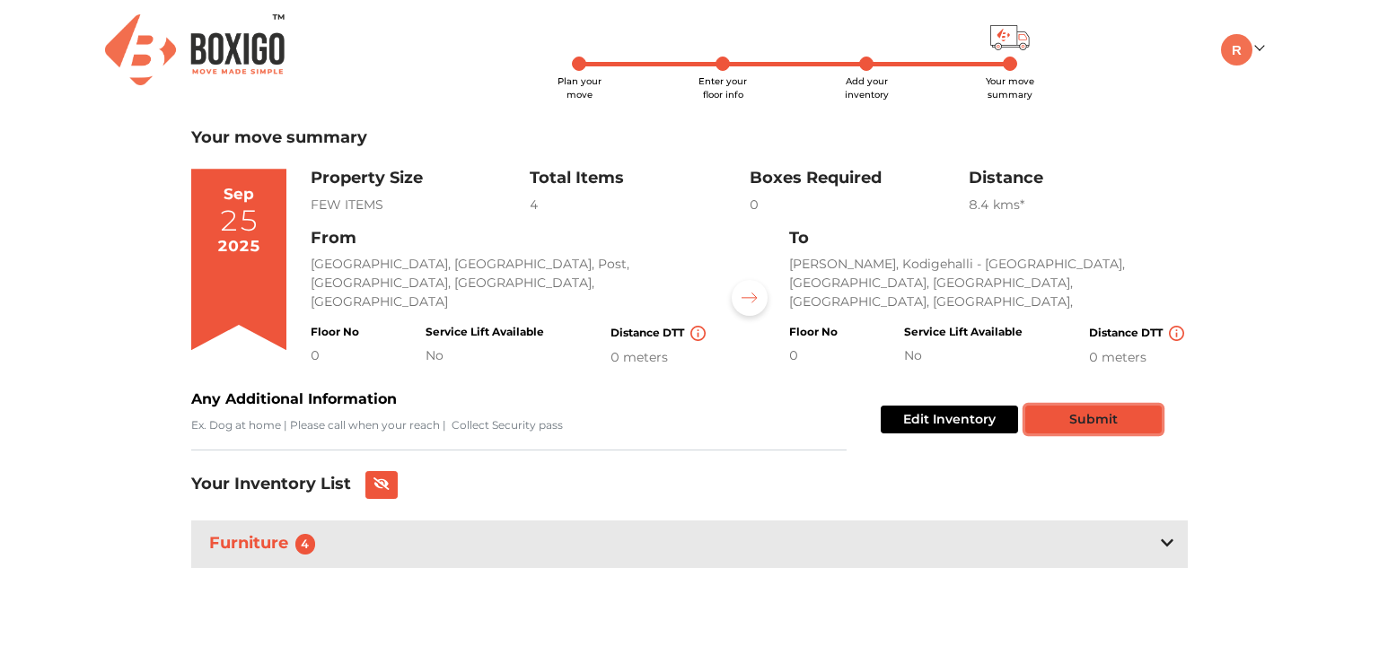
click at [1065, 425] on button "Submit" at bounding box center [1093, 420] width 136 height 28
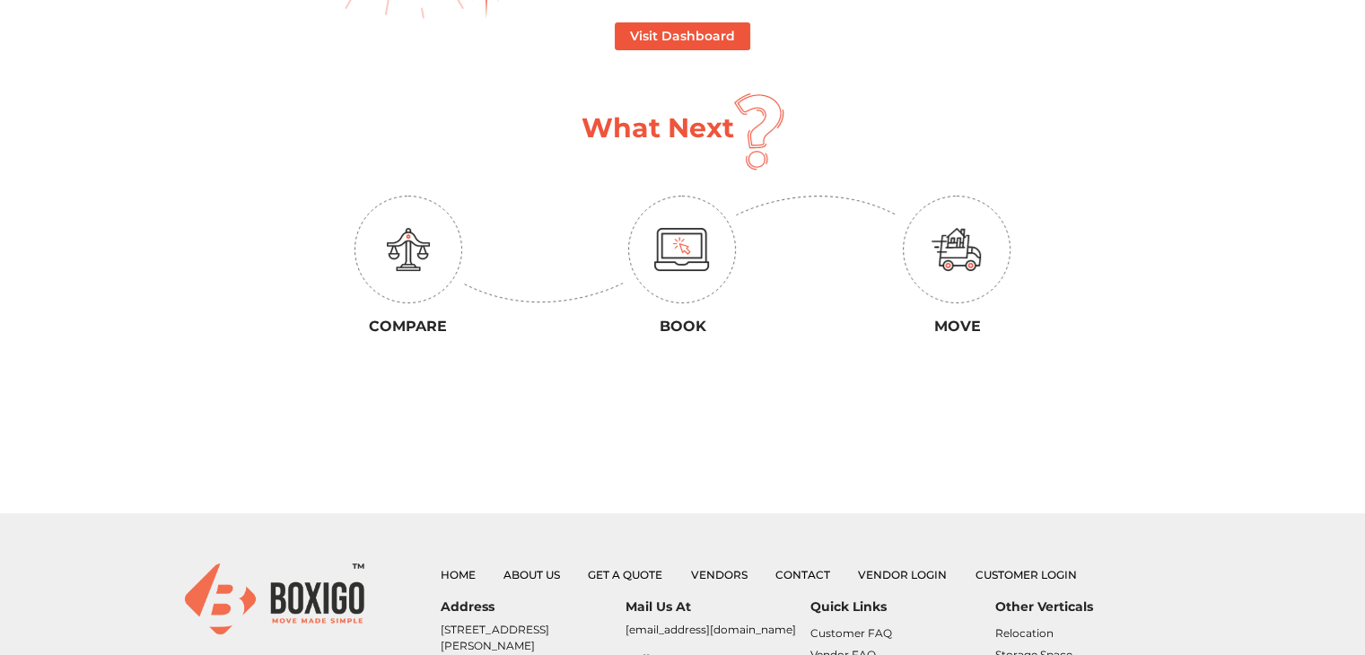
scroll to position [430, 0]
